Goal: Navigation & Orientation: Find specific page/section

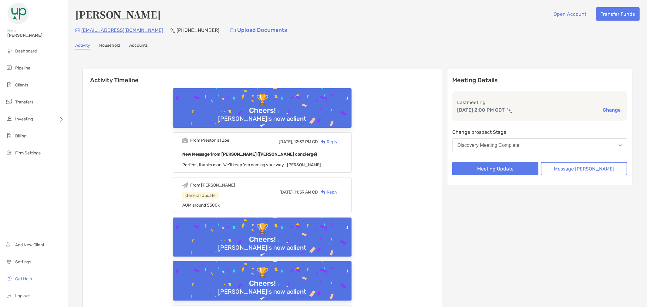
scroll to position [2055, 0]
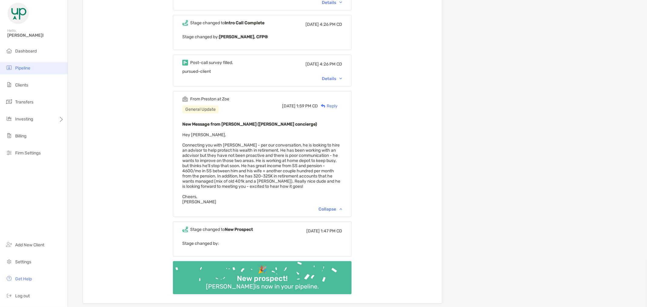
click at [28, 64] on li "Pipeline" at bounding box center [34, 68] width 68 height 12
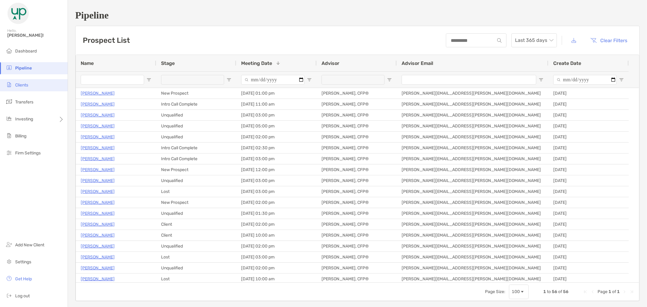
click at [31, 89] on li "Clients" at bounding box center [34, 85] width 68 height 12
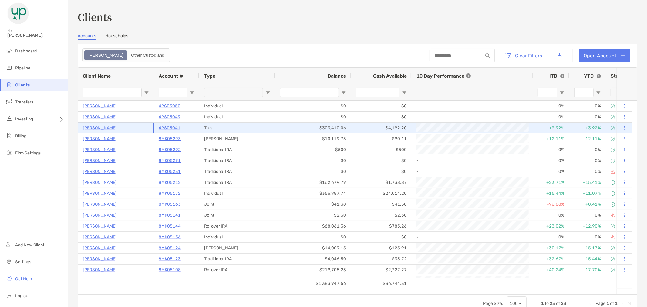
click at [100, 130] on p "Gilbert Glass" at bounding box center [100, 128] width 34 height 8
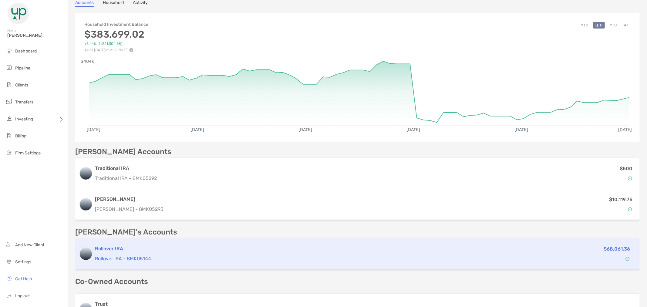
scroll to position [130, 0]
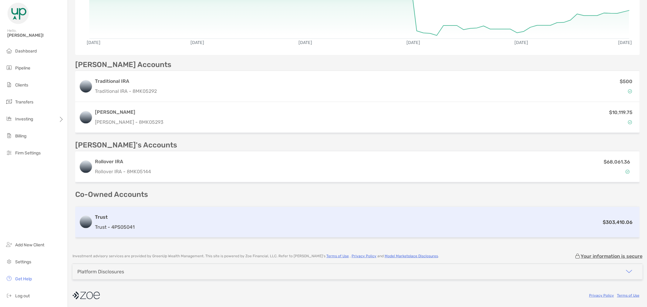
click at [226, 213] on div "Trust Trust - 4PS05041 $303,410.06" at bounding box center [357, 222] width 565 height 31
